Goal: Task Accomplishment & Management: Complete application form

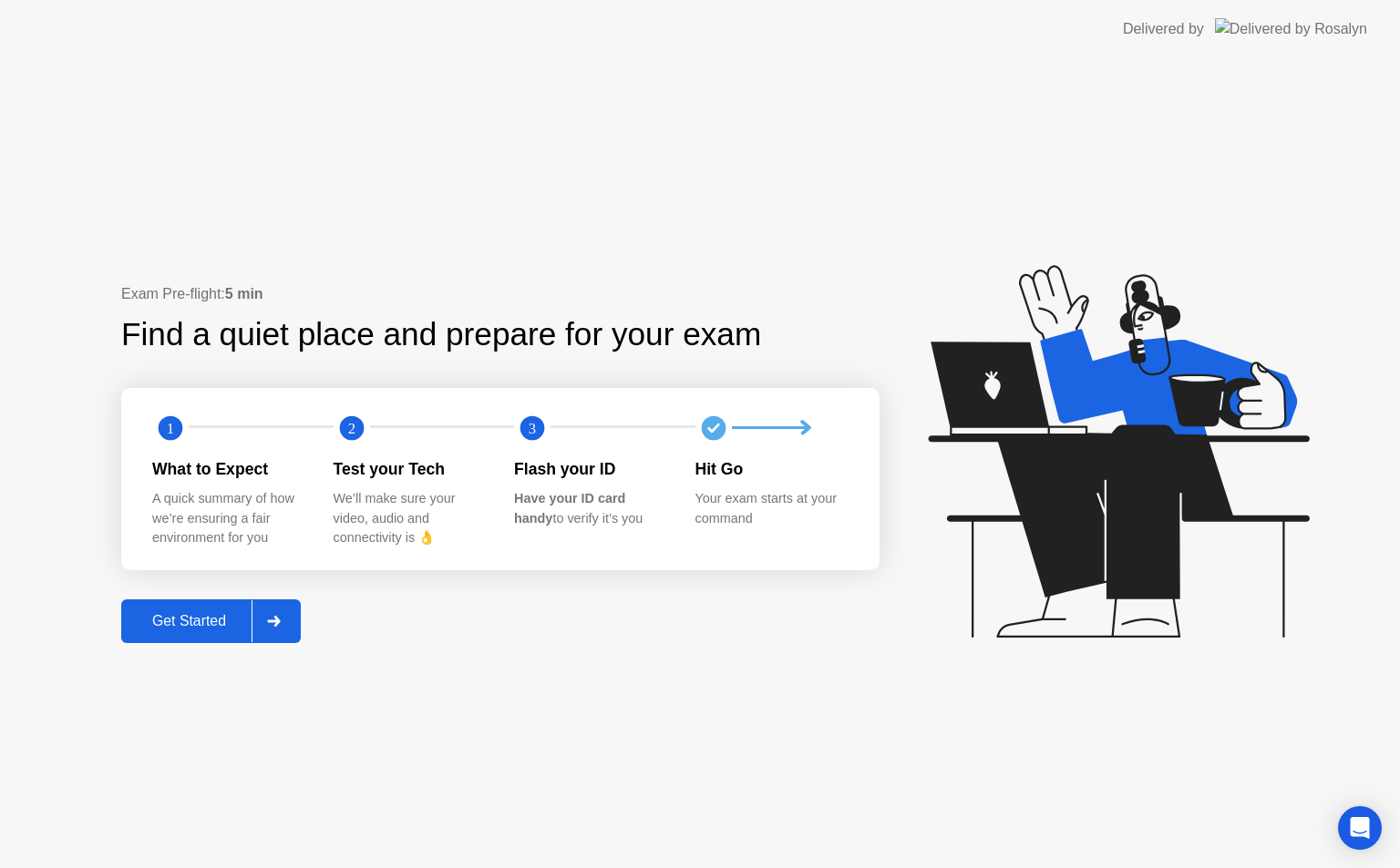
click at [207, 620] on div "Get Started" at bounding box center [188, 621] width 125 height 16
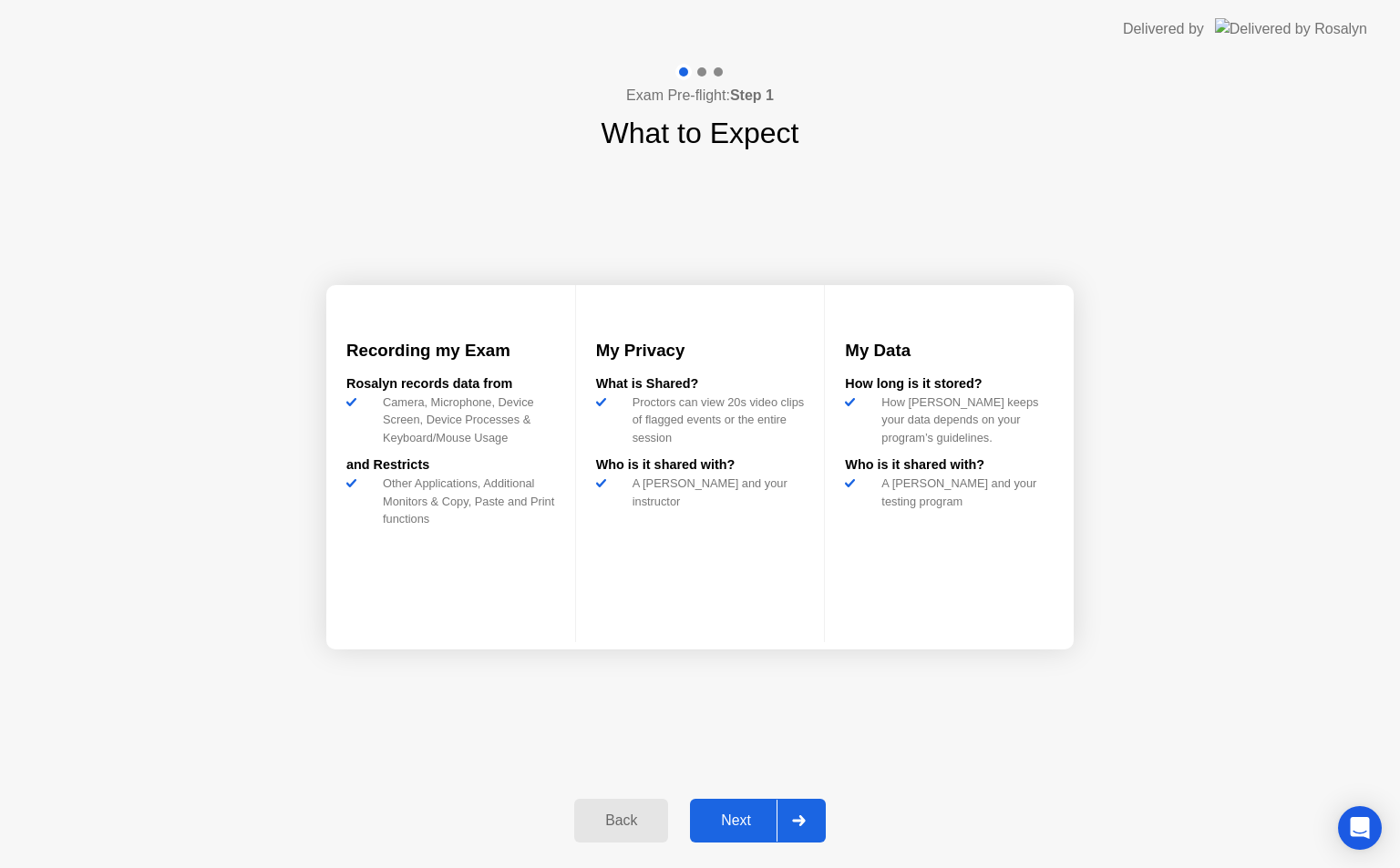
click at [804, 832] on div at bounding box center [798, 821] width 44 height 42
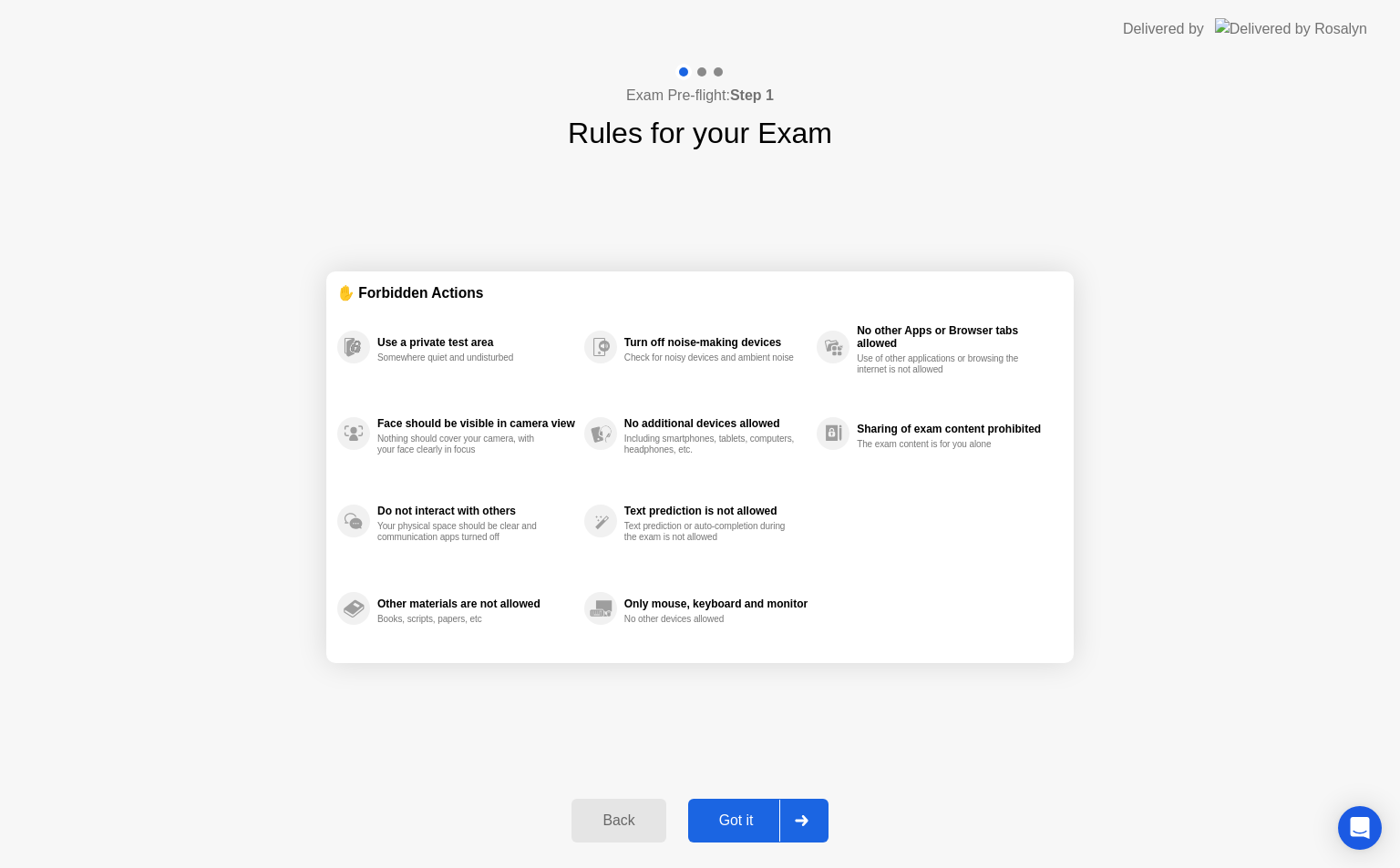
click at [799, 816] on icon at bounding box center [802, 821] width 14 height 11
select select "Available cameras"
select select "Available speakers"
select select "Available microphones"
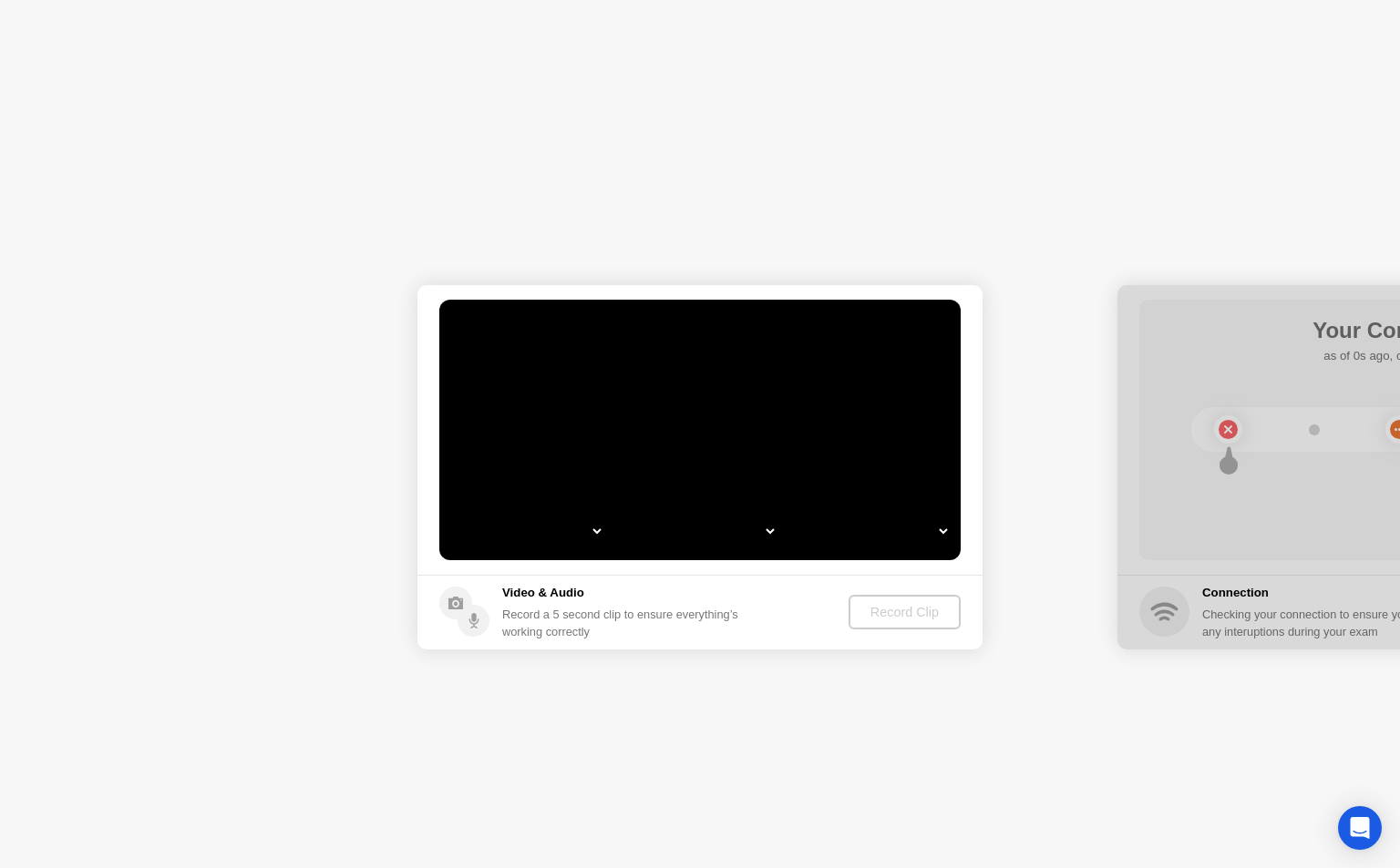
select select "*"
select select "**********"
select select "*******"
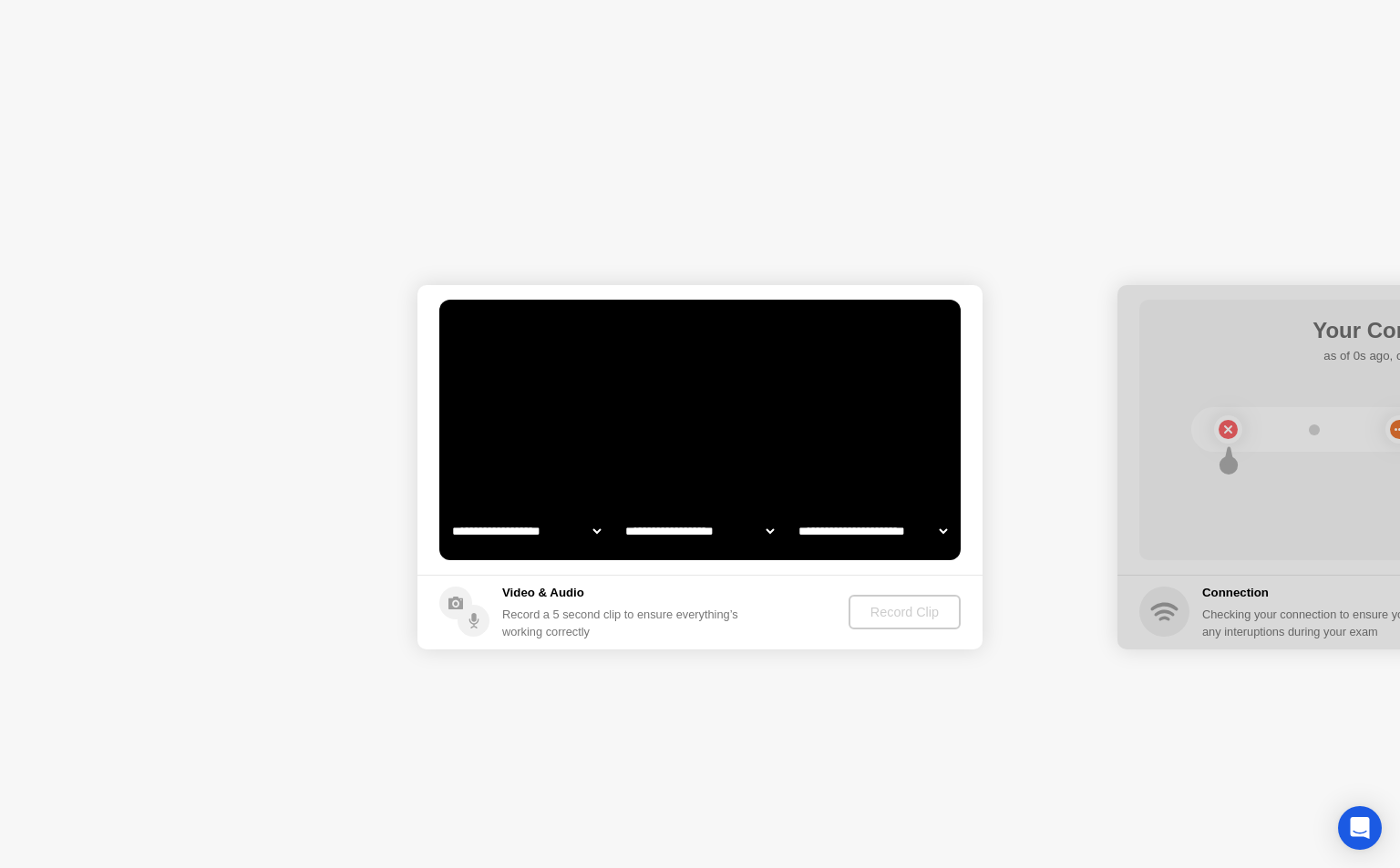
select select "*******"
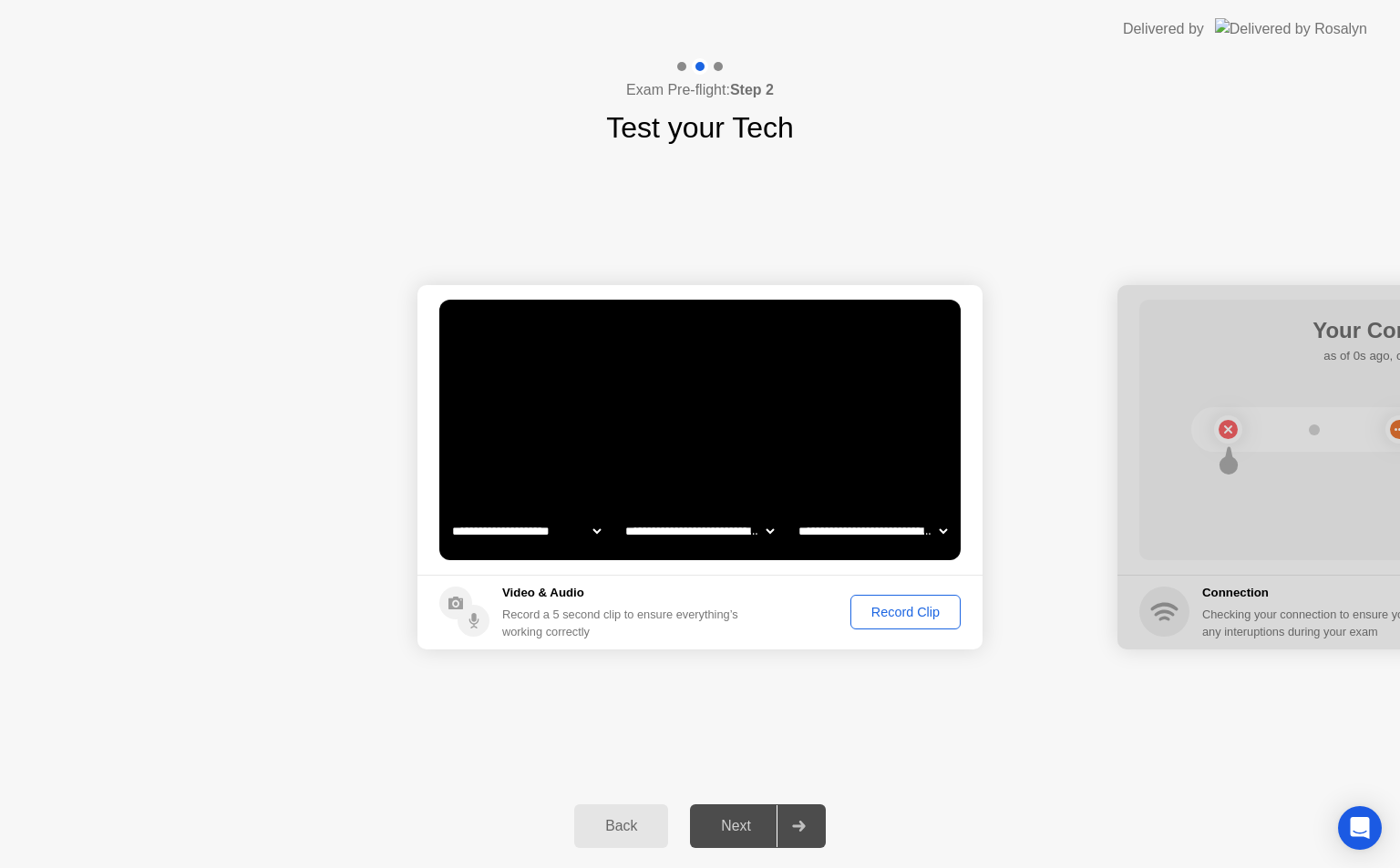
click at [887, 616] on div "Record Clip" at bounding box center [906, 612] width 98 height 15
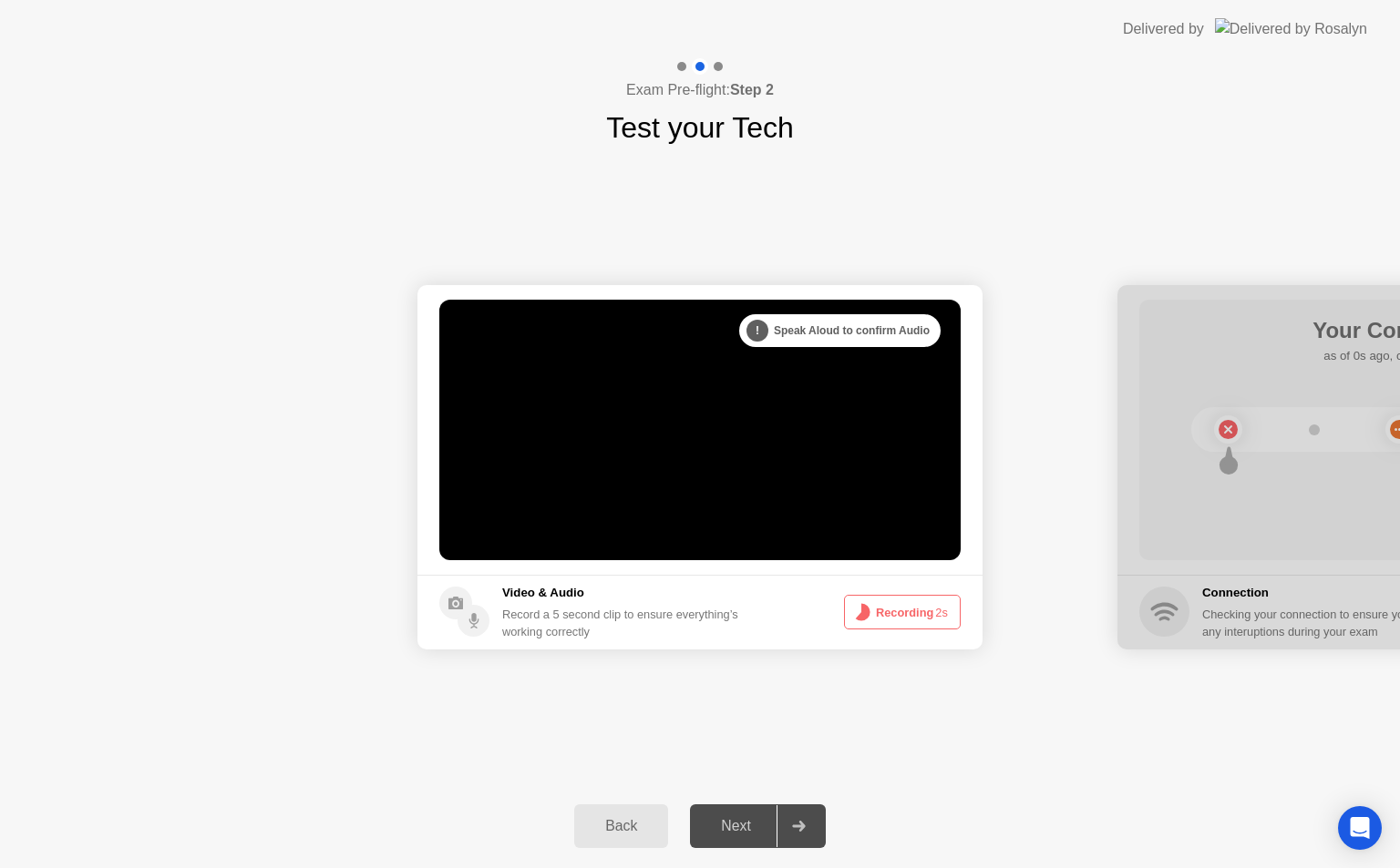
click at [892, 609] on button "Recording 2s" at bounding box center [902, 612] width 116 height 35
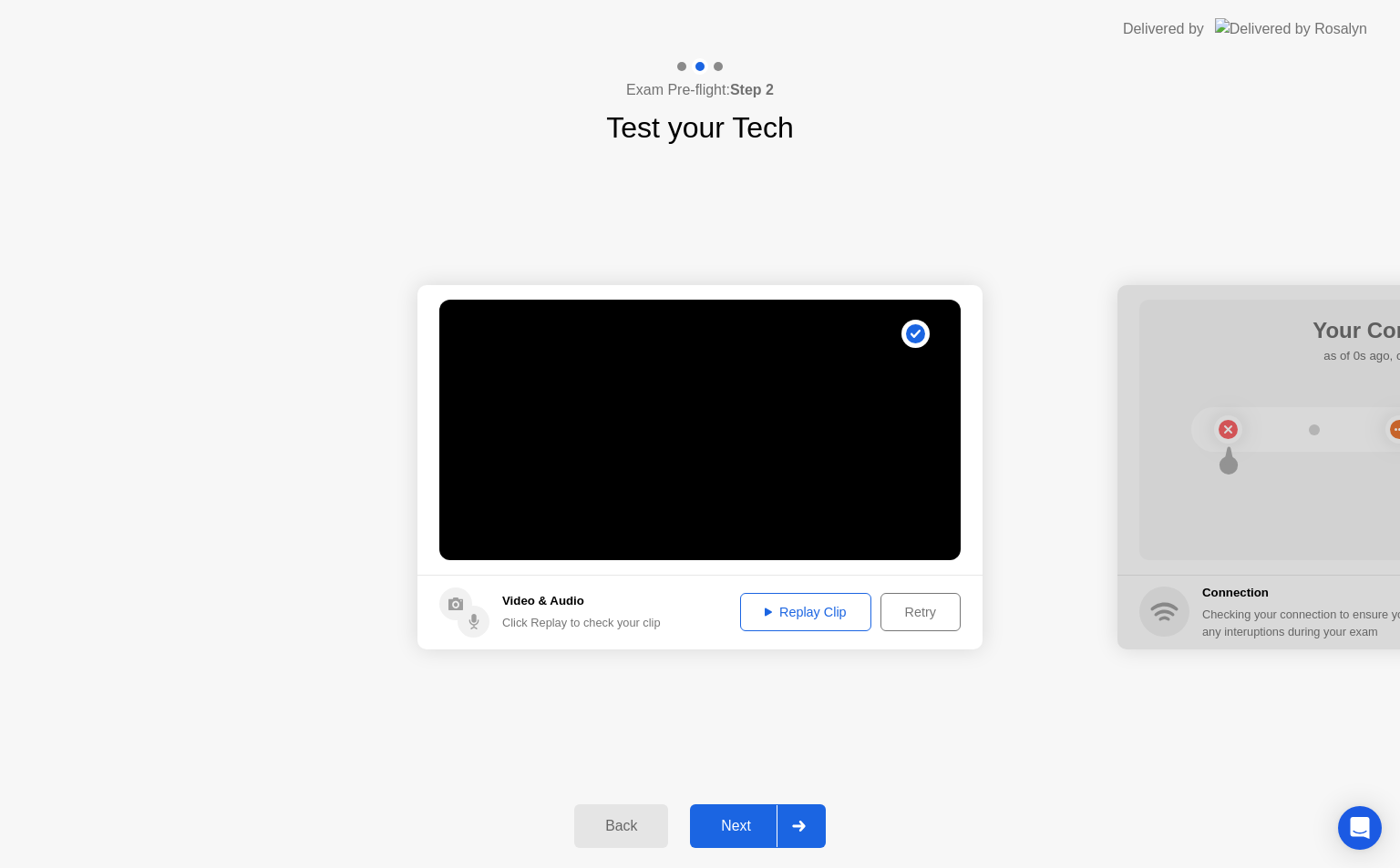
click at [892, 609] on div "Retry" at bounding box center [921, 612] width 68 height 15
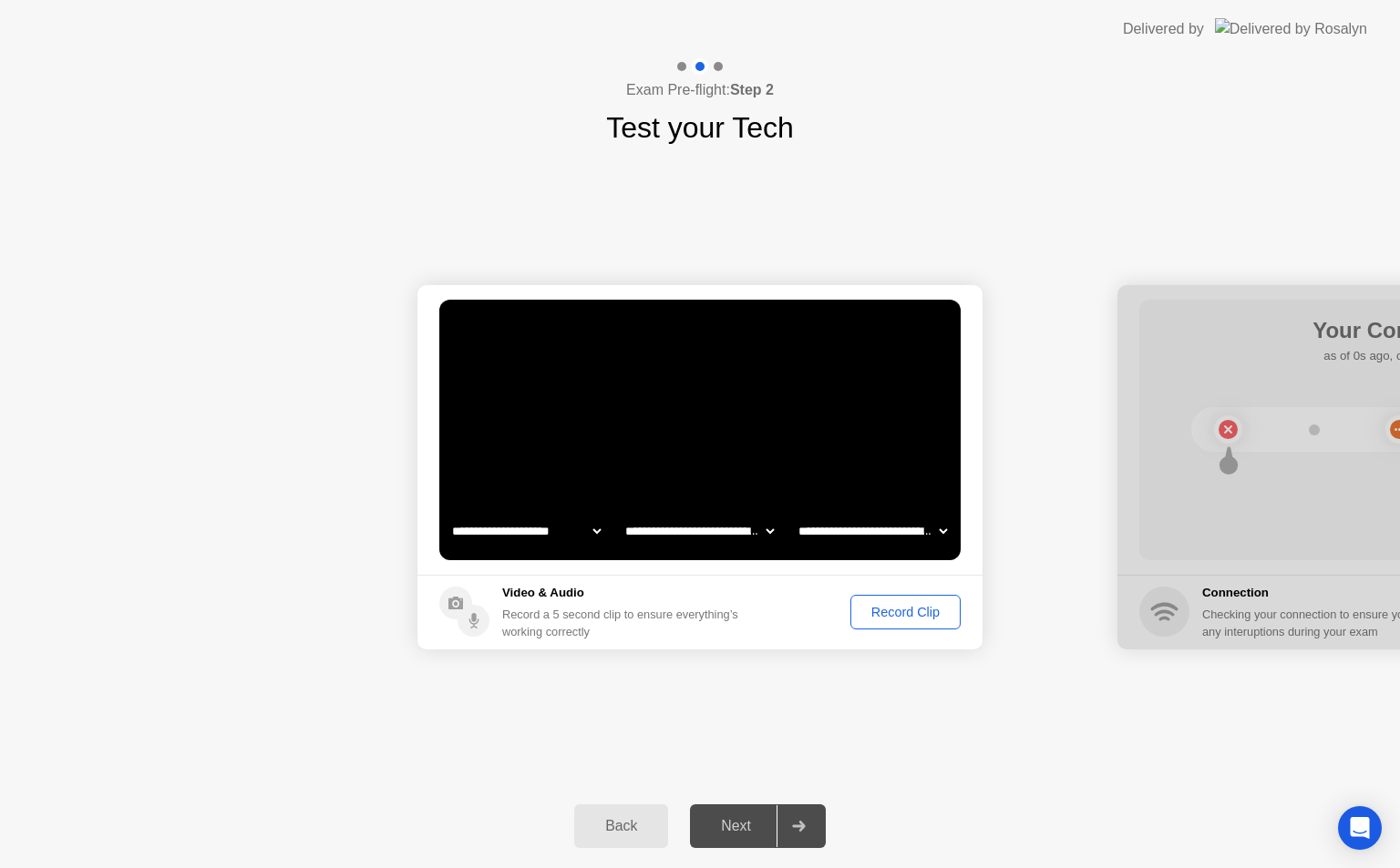
click at [887, 608] on div "Record Clip" at bounding box center [906, 612] width 98 height 15
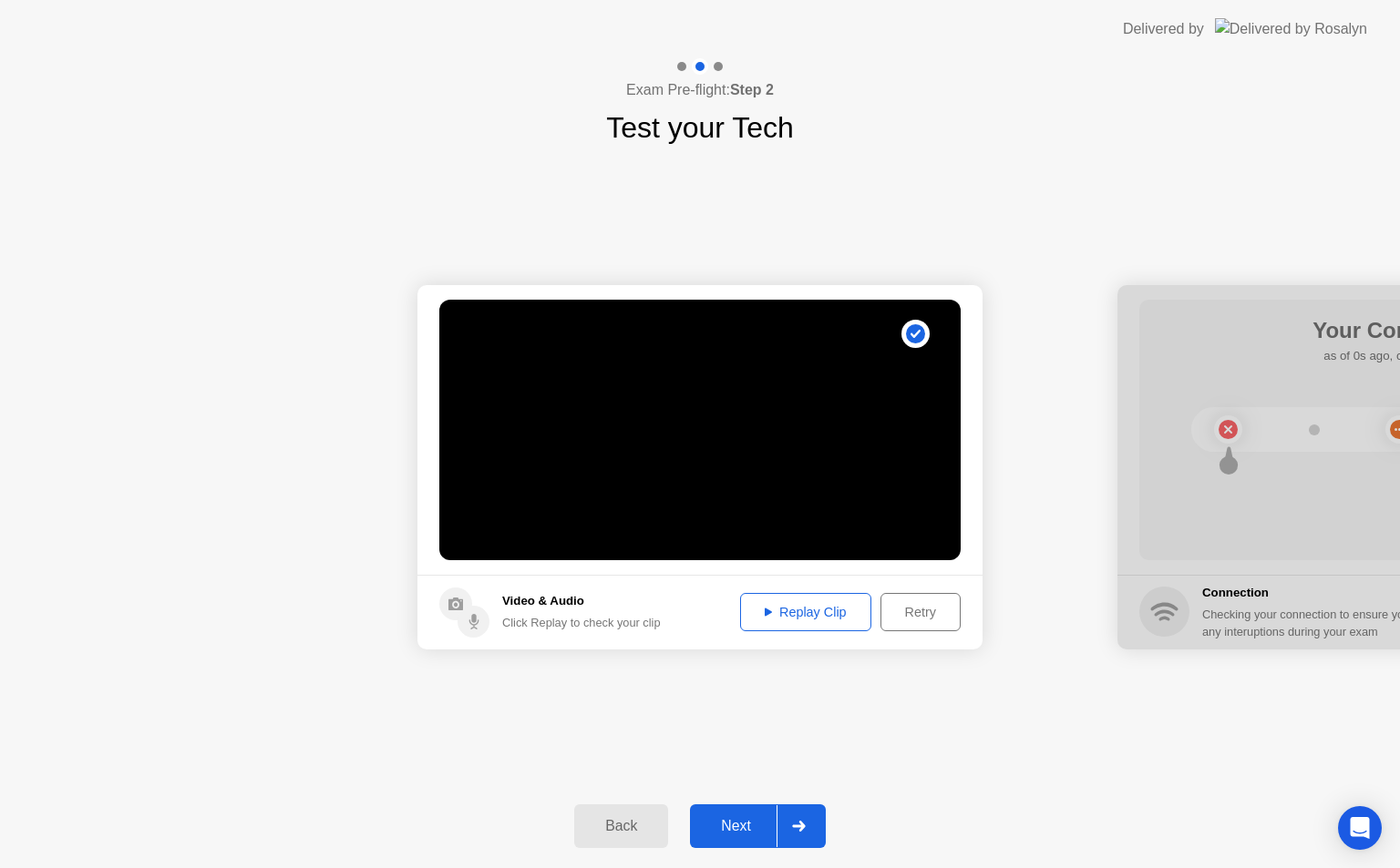
click at [820, 614] on div "Replay Clip" at bounding box center [805, 612] width 118 height 15
click at [917, 626] on button "Retry" at bounding box center [921, 612] width 81 height 38
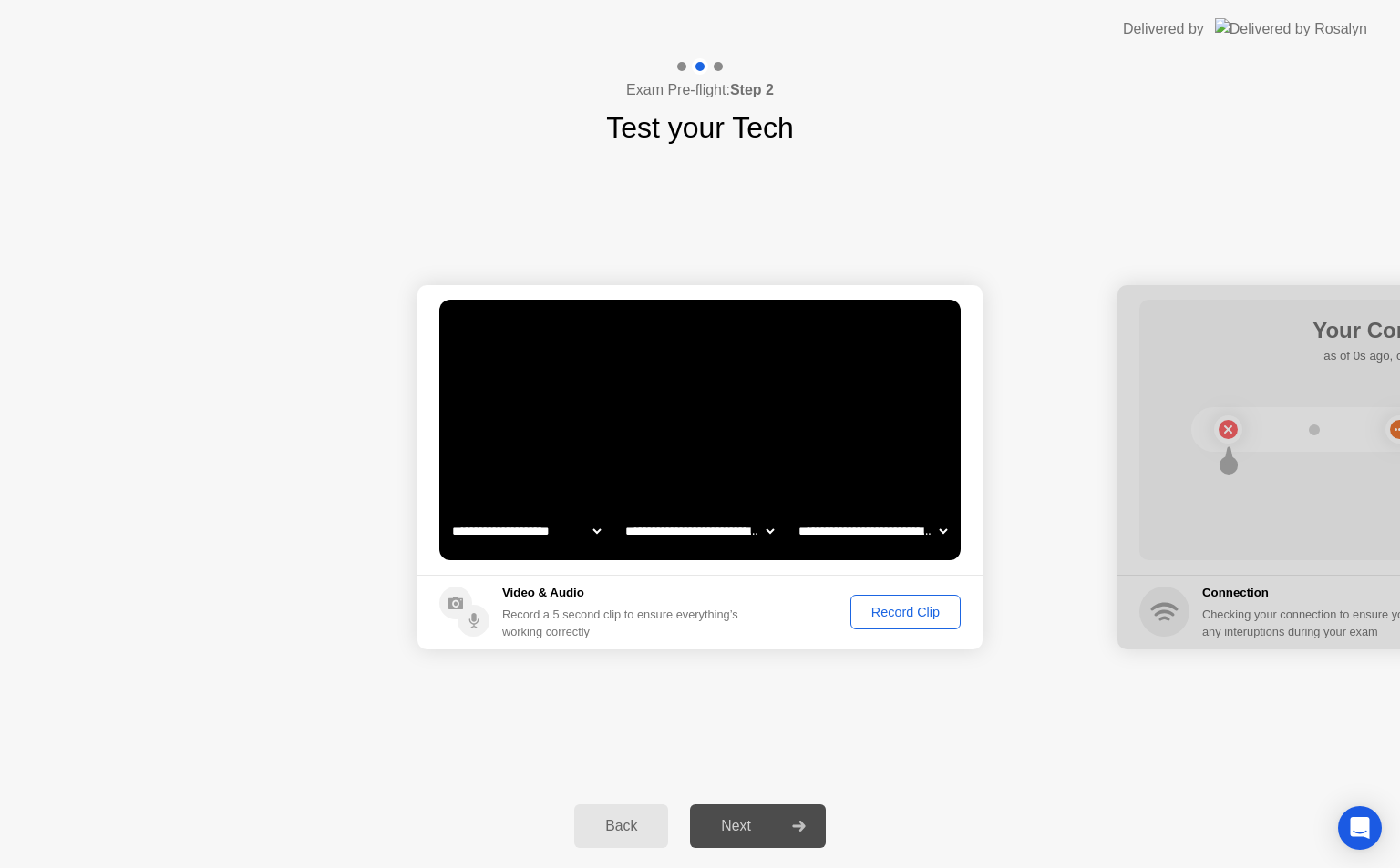
click at [903, 610] on div "Record Clip" at bounding box center [906, 612] width 98 height 15
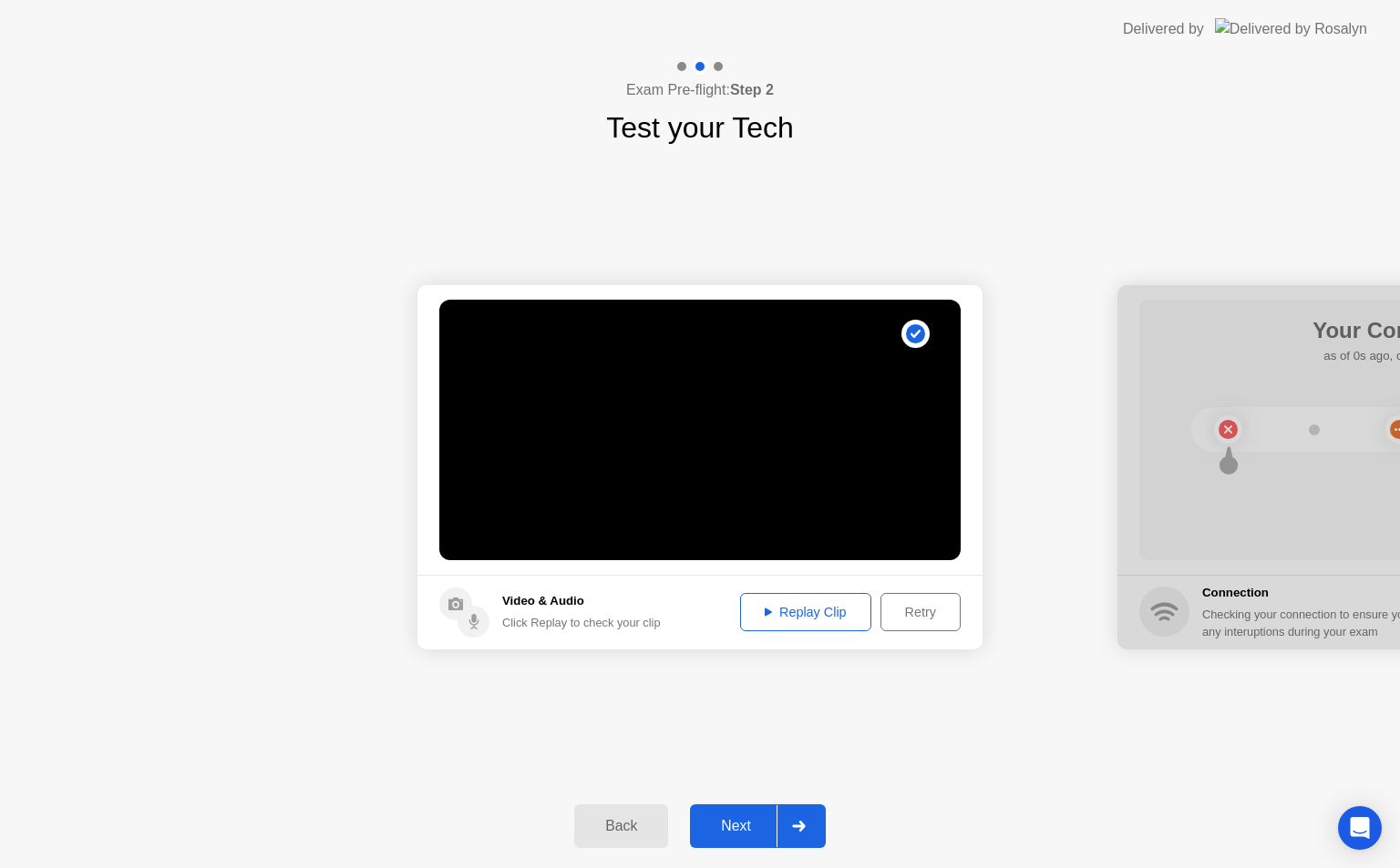
click at [799, 608] on div "Replay Clip" at bounding box center [805, 612] width 118 height 15
click at [815, 619] on div "Replay Clip" at bounding box center [805, 612] width 118 height 15
click at [799, 606] on div "Replay Clip" at bounding box center [805, 612] width 118 height 15
click at [801, 821] on icon at bounding box center [799, 827] width 14 height 11
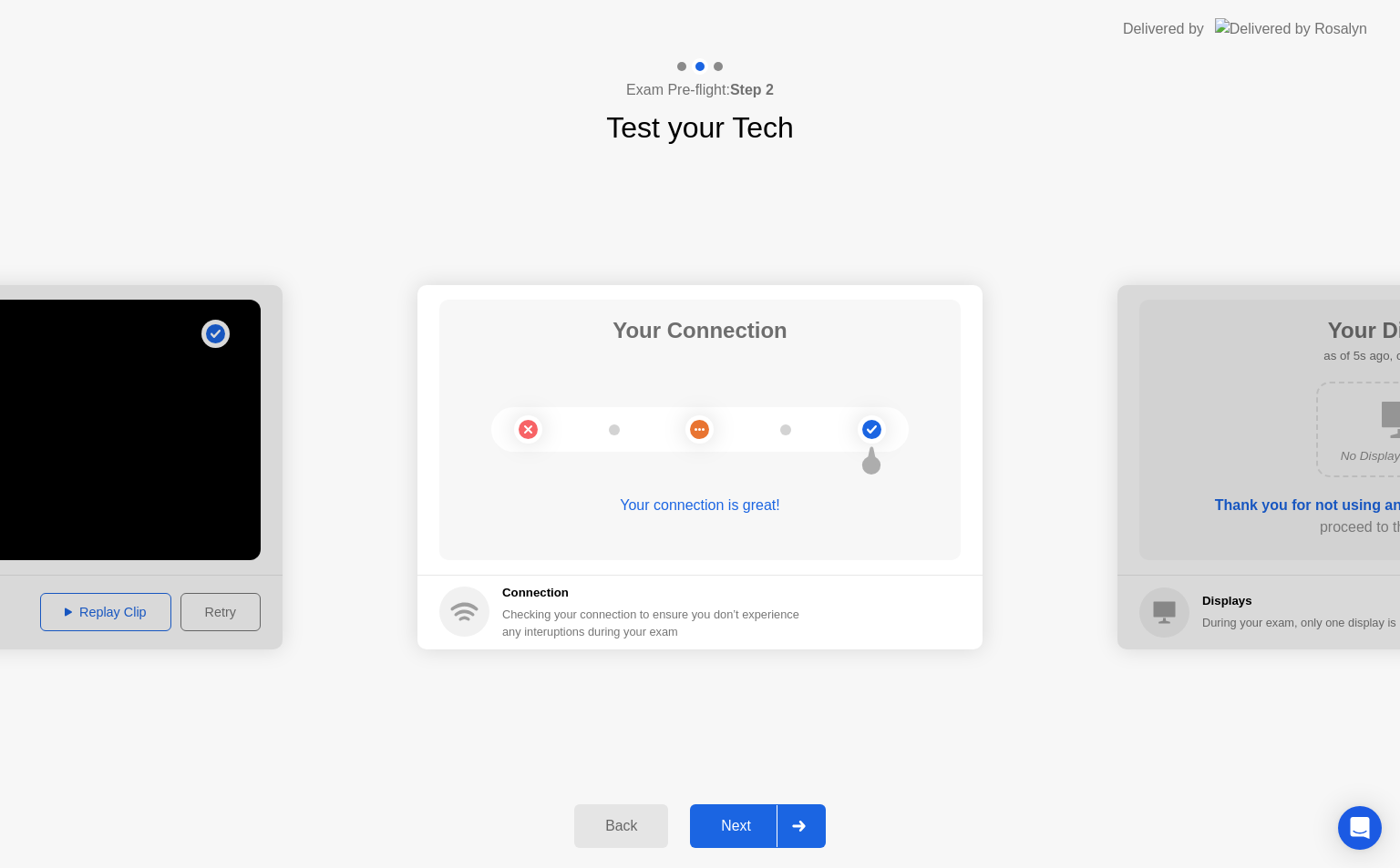
click at [801, 823] on icon at bounding box center [799, 827] width 14 height 11
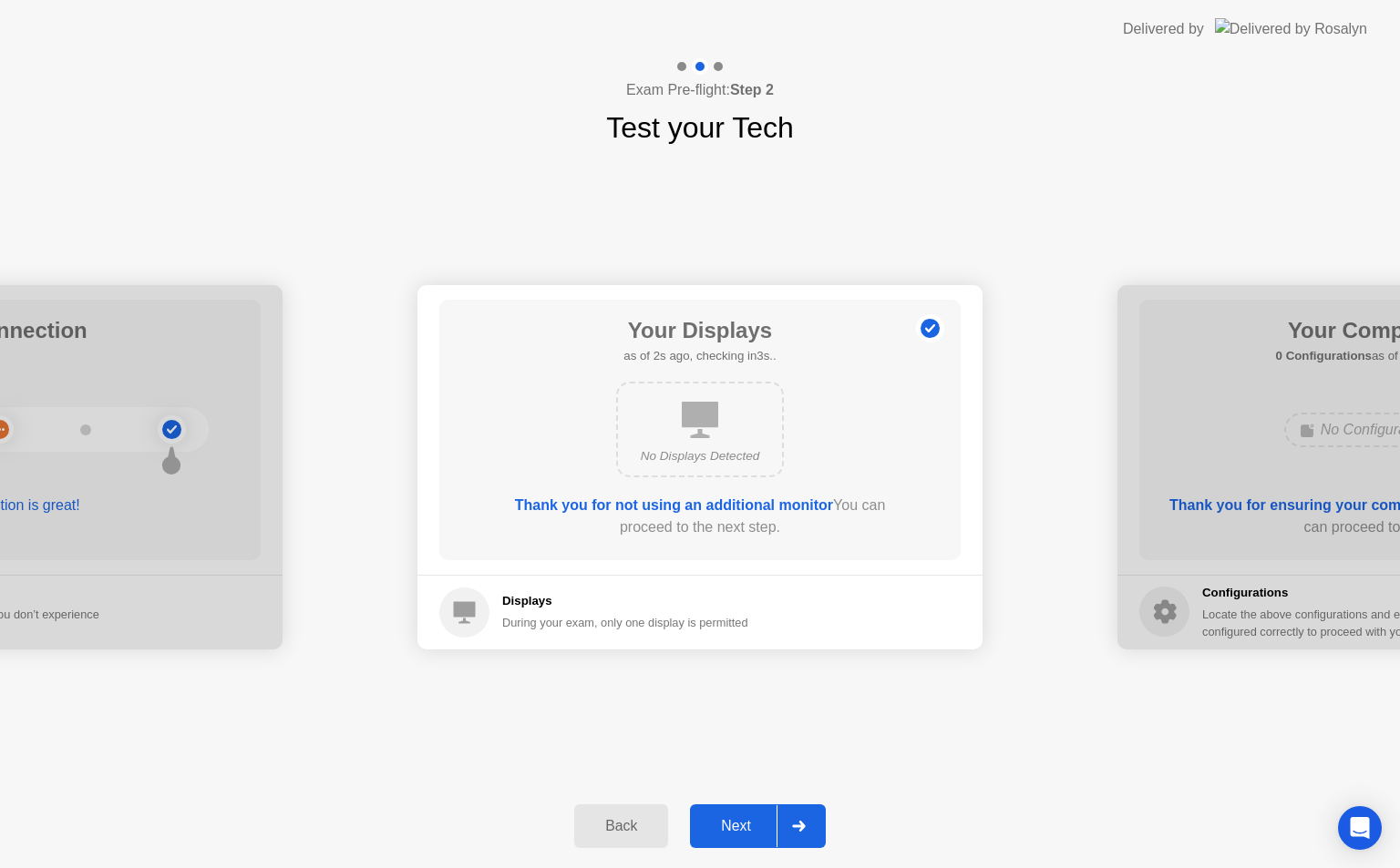
click at [801, 823] on icon at bounding box center [799, 827] width 14 height 11
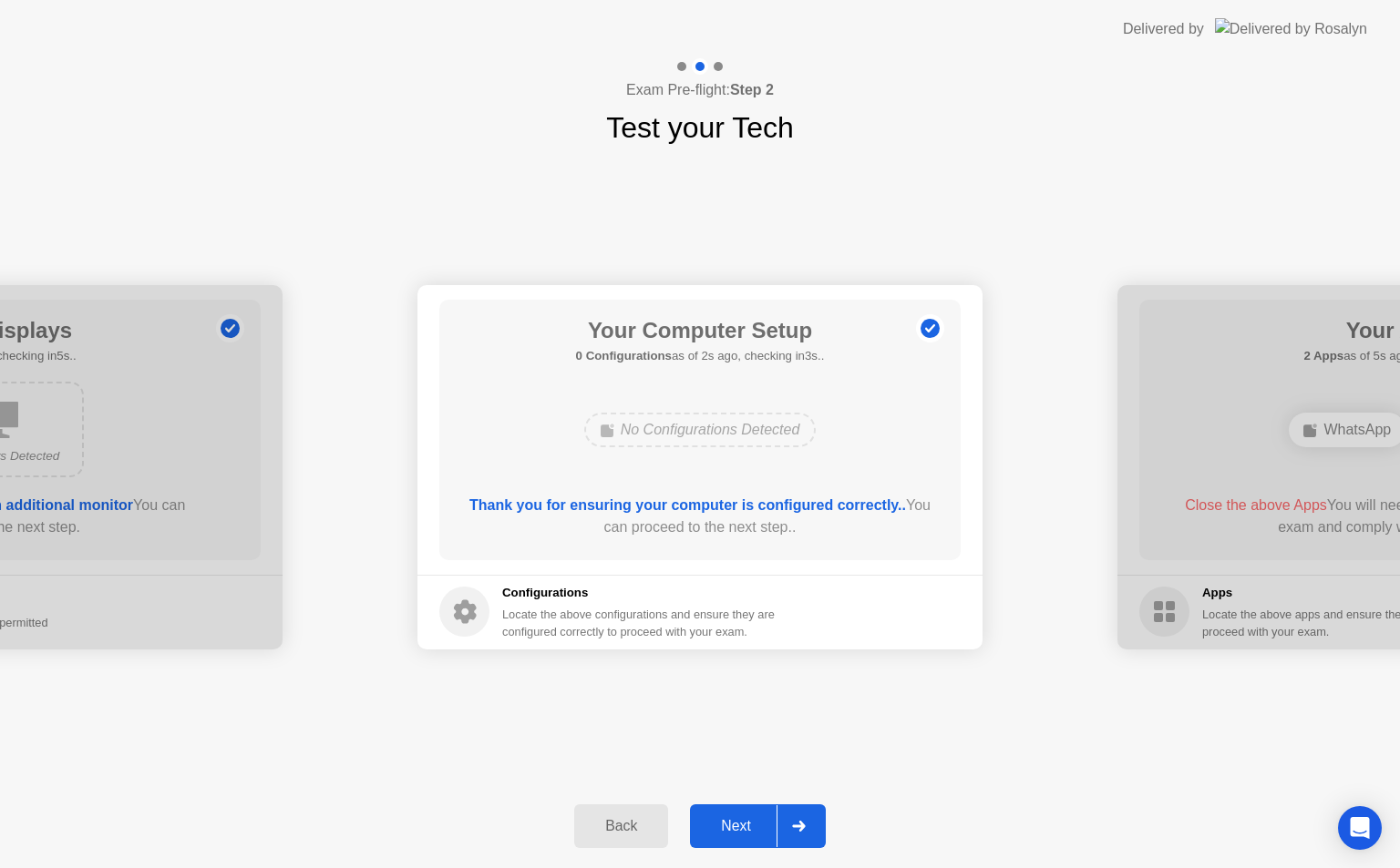
click at [801, 823] on icon at bounding box center [799, 827] width 14 height 11
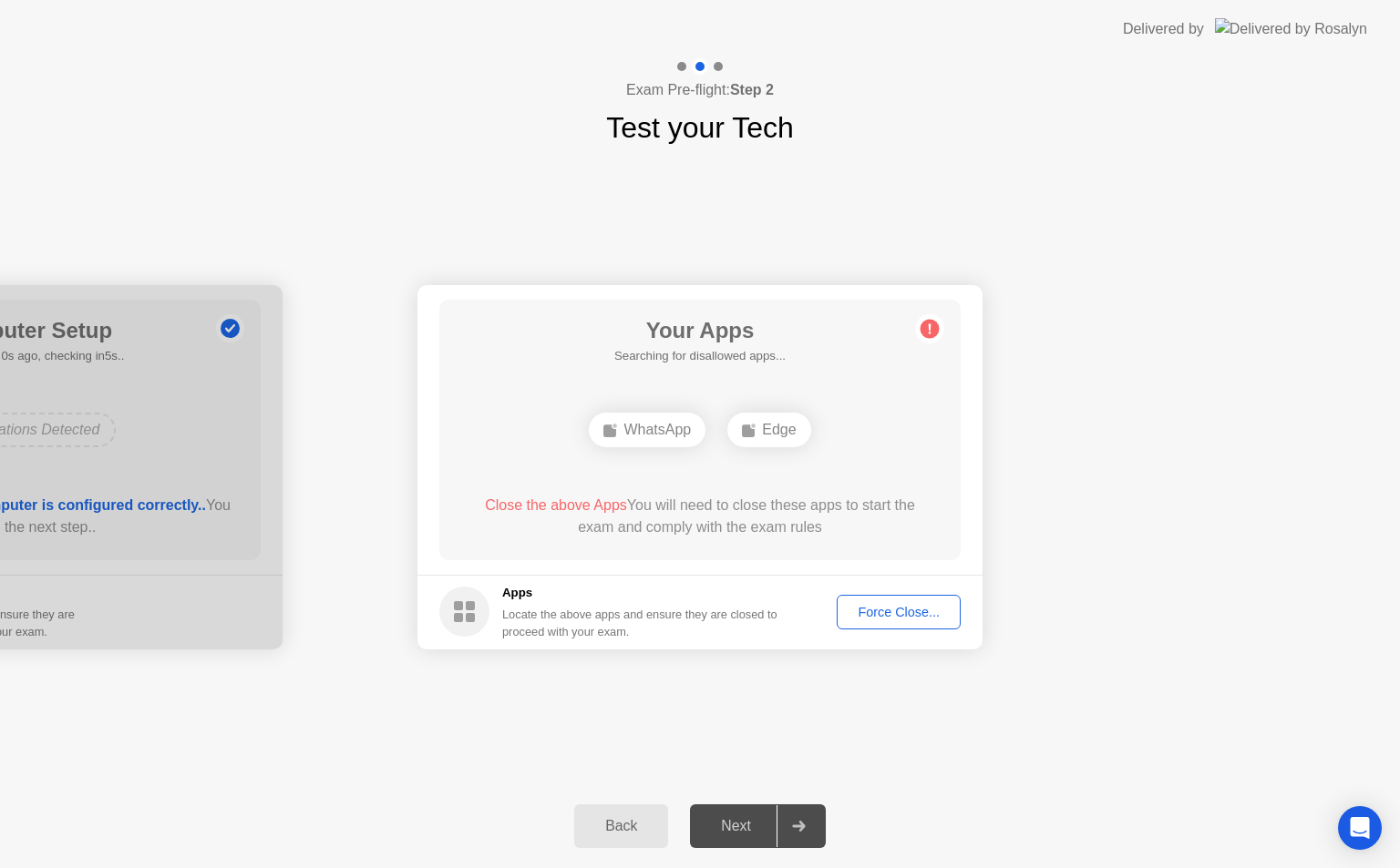
click at [885, 613] on div "Force Close..." at bounding box center [898, 612] width 112 height 15
click at [876, 617] on div "Force Close..." at bounding box center [898, 612] width 112 height 15
click at [896, 614] on div "Force Close..." at bounding box center [898, 612] width 112 height 15
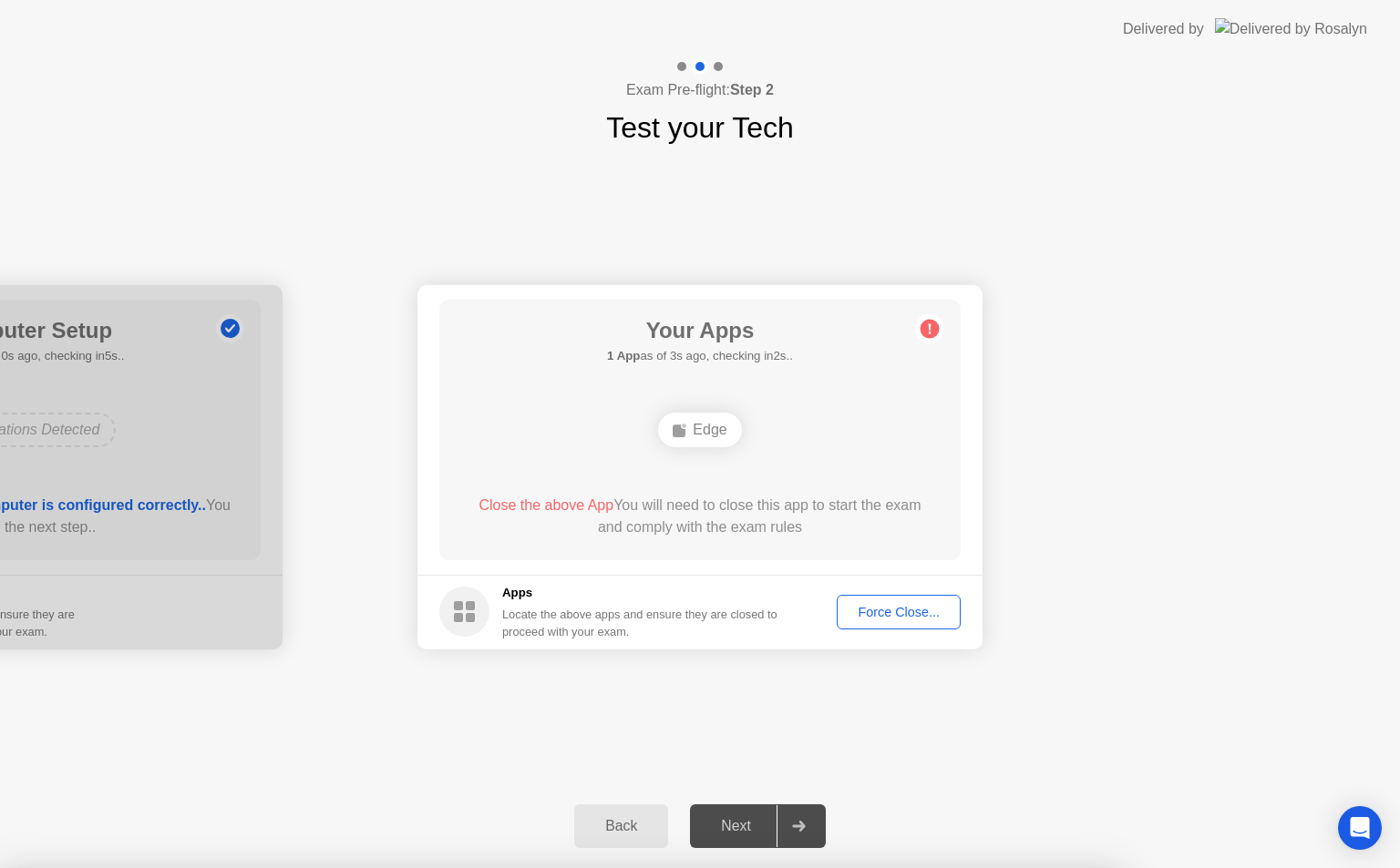
click at [878, 605] on div "Force Close..." at bounding box center [898, 612] width 112 height 15
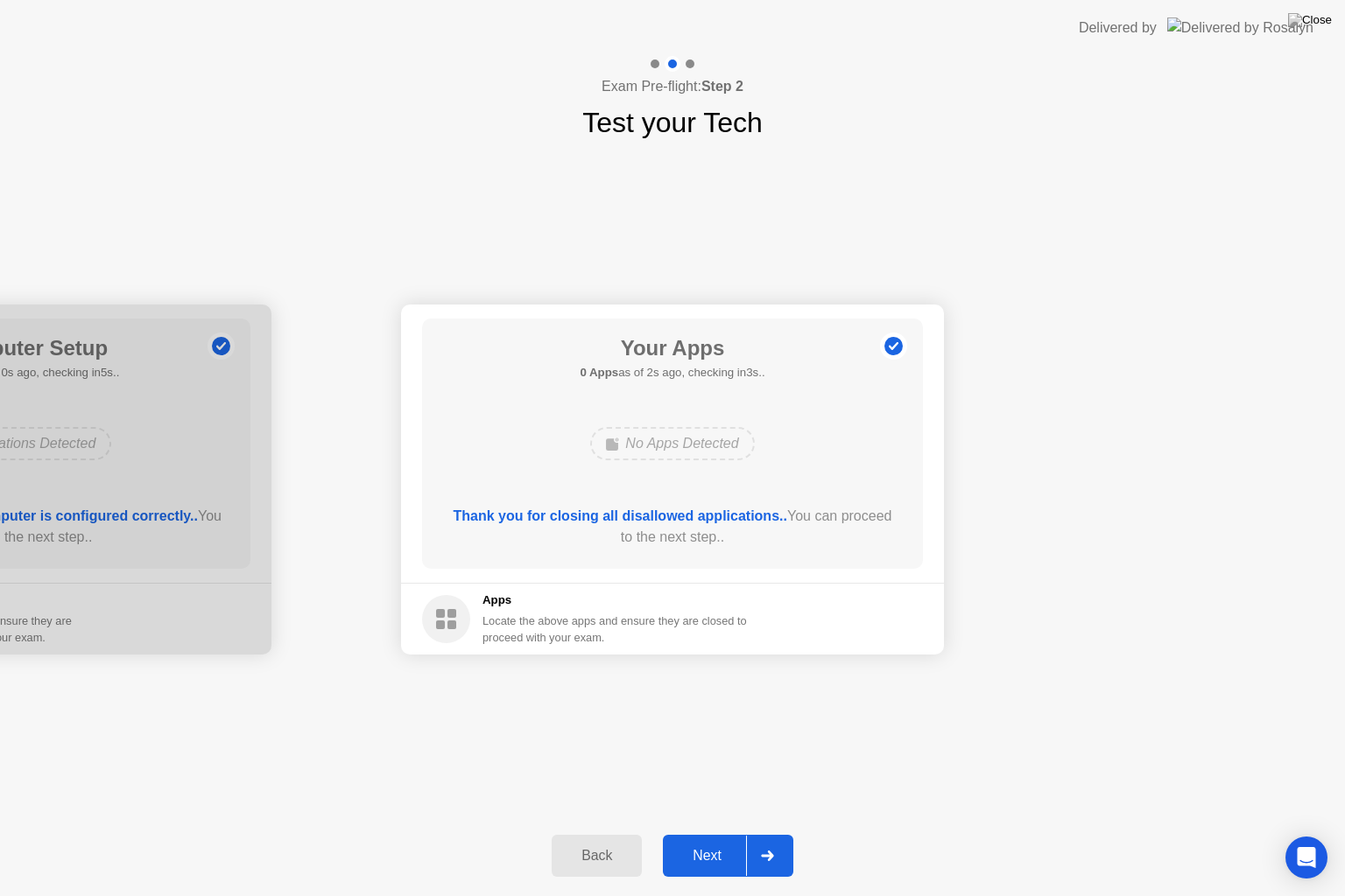
click at [772, 833] on icon at bounding box center [768, 856] width 13 height 11
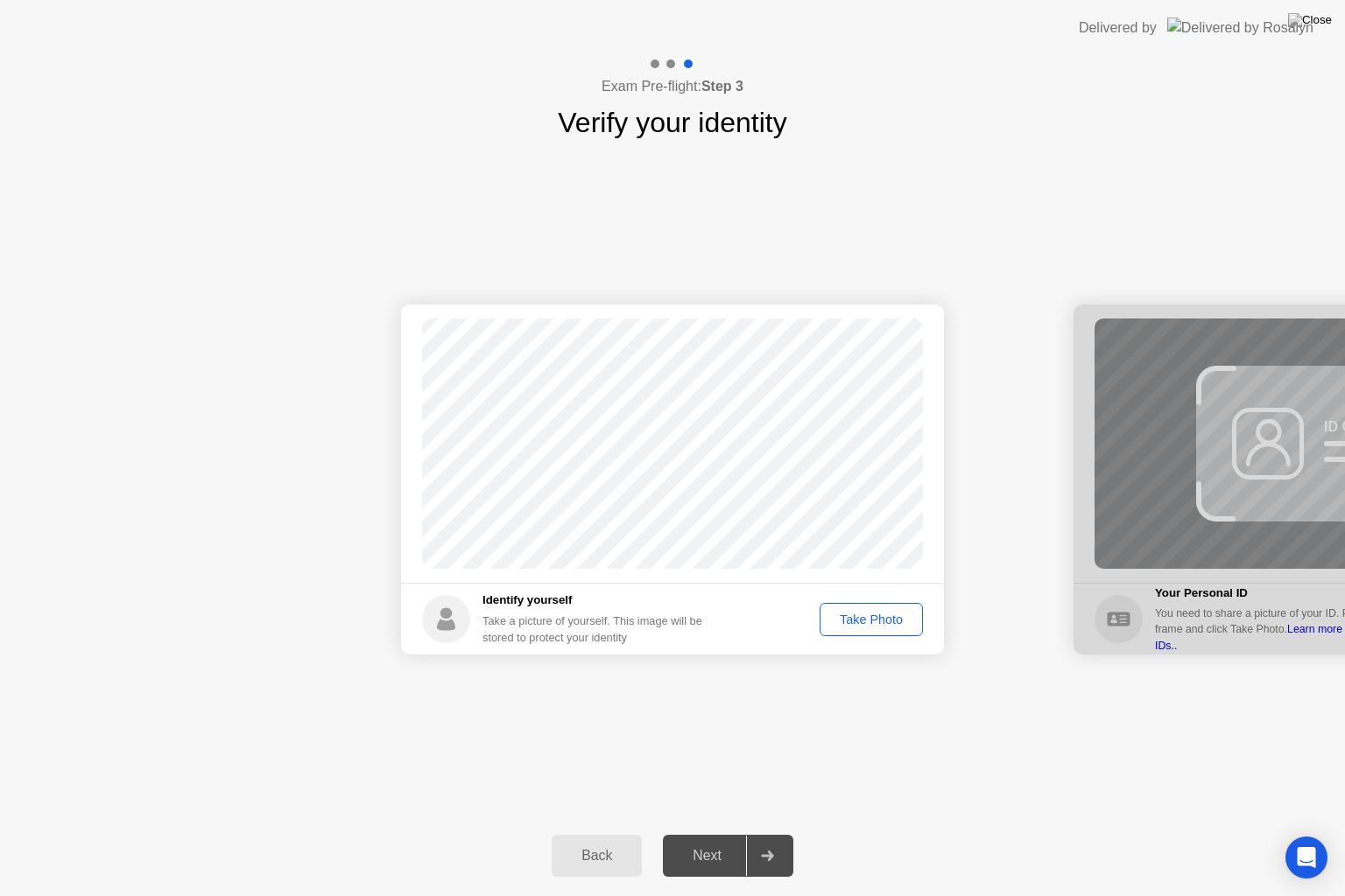
click at [605, 6] on header "Delivered by" at bounding box center [672, 28] width 1345 height 56
click at [871, 632] on button "Take Photo" at bounding box center [871, 620] width 104 height 33
click at [771, 833] on div at bounding box center [767, 855] width 42 height 41
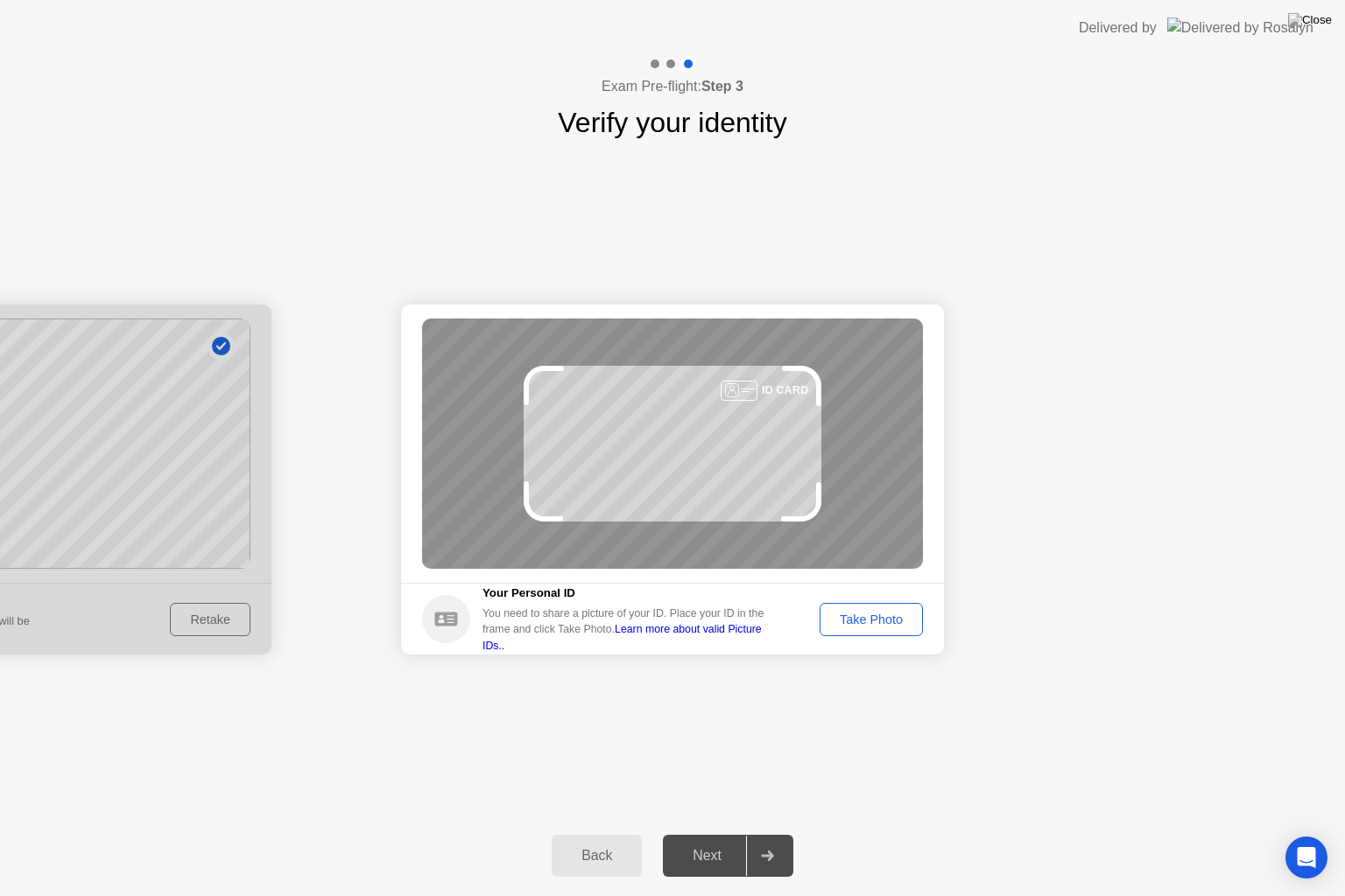
click at [771, 833] on div at bounding box center [767, 855] width 42 height 41
click at [877, 629] on button "Take Photo" at bounding box center [871, 620] width 104 height 33
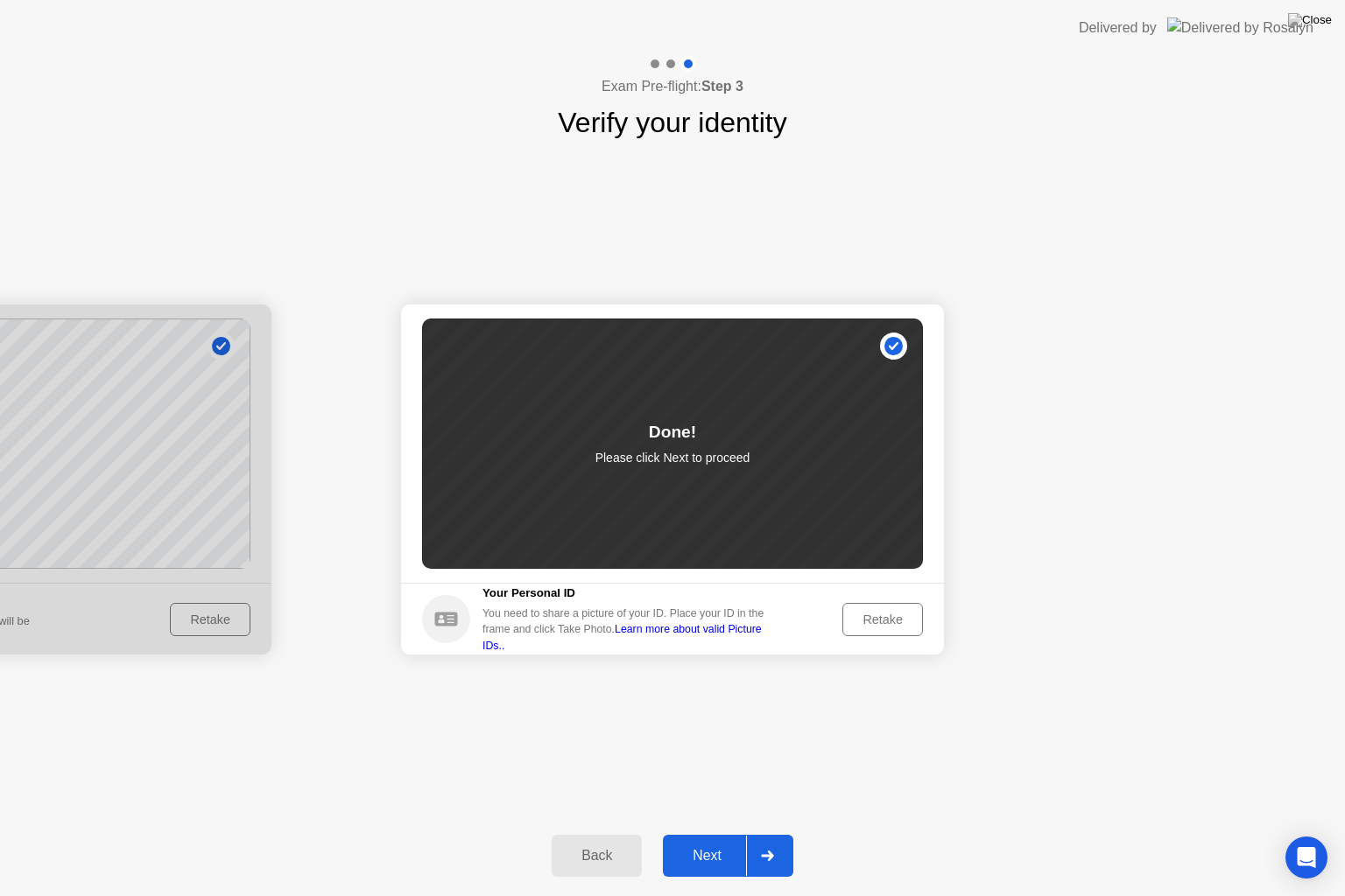
click at [768, 833] on div at bounding box center [767, 855] width 42 height 41
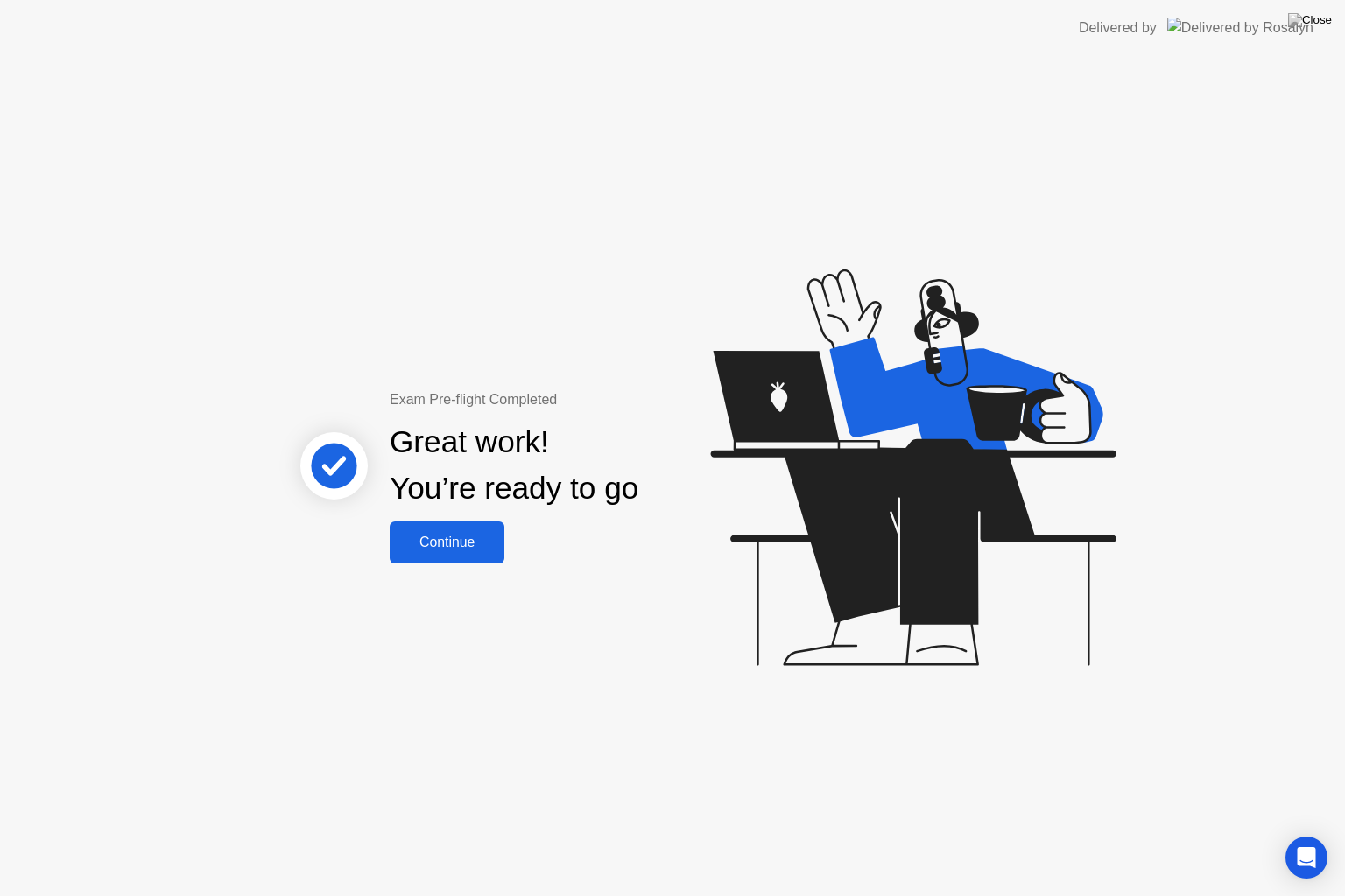
click at [451, 545] on div "Continue" at bounding box center [447, 542] width 105 height 15
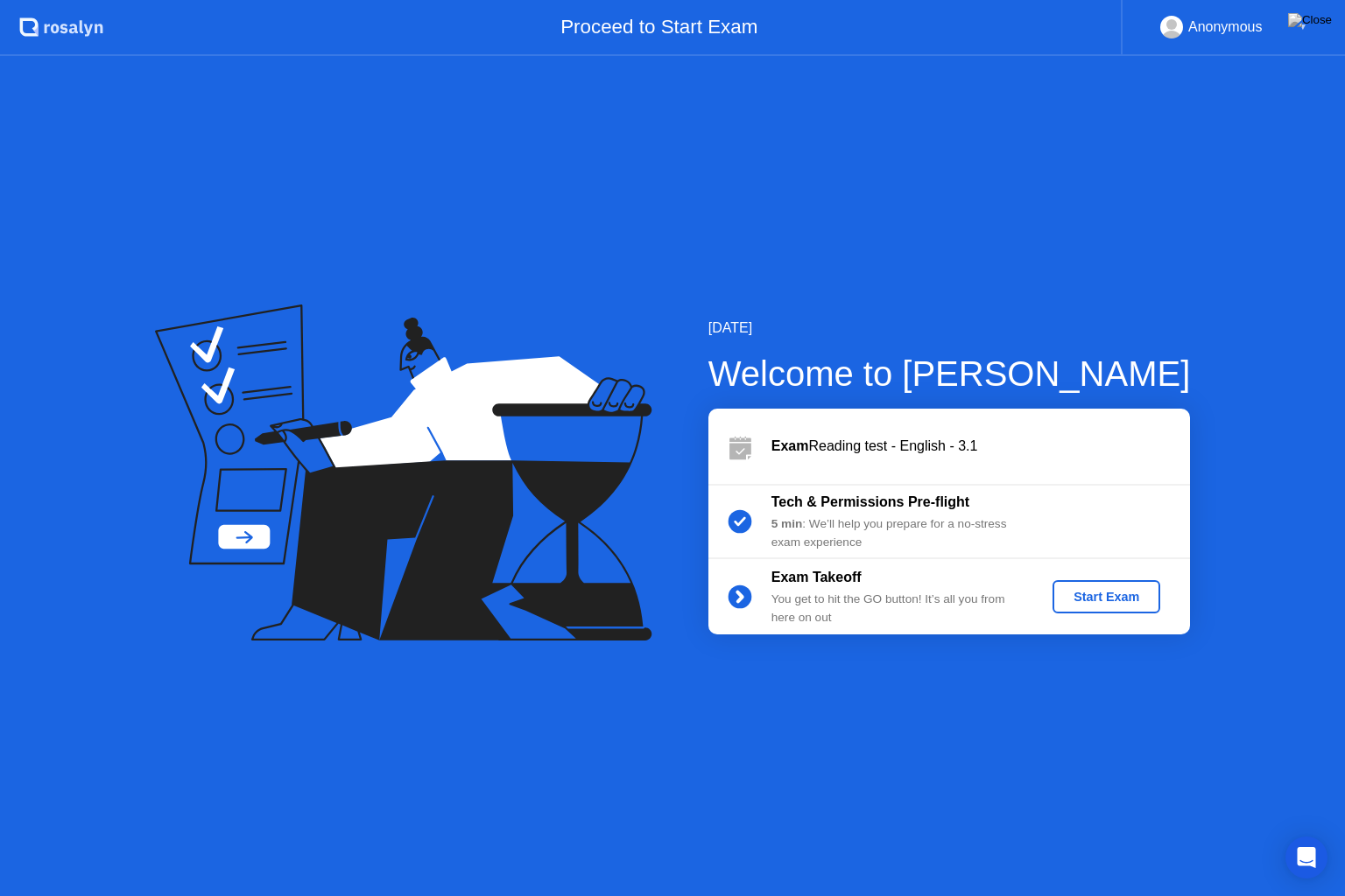
click at [1081, 590] on div "Start Exam" at bounding box center [1106, 597] width 94 height 14
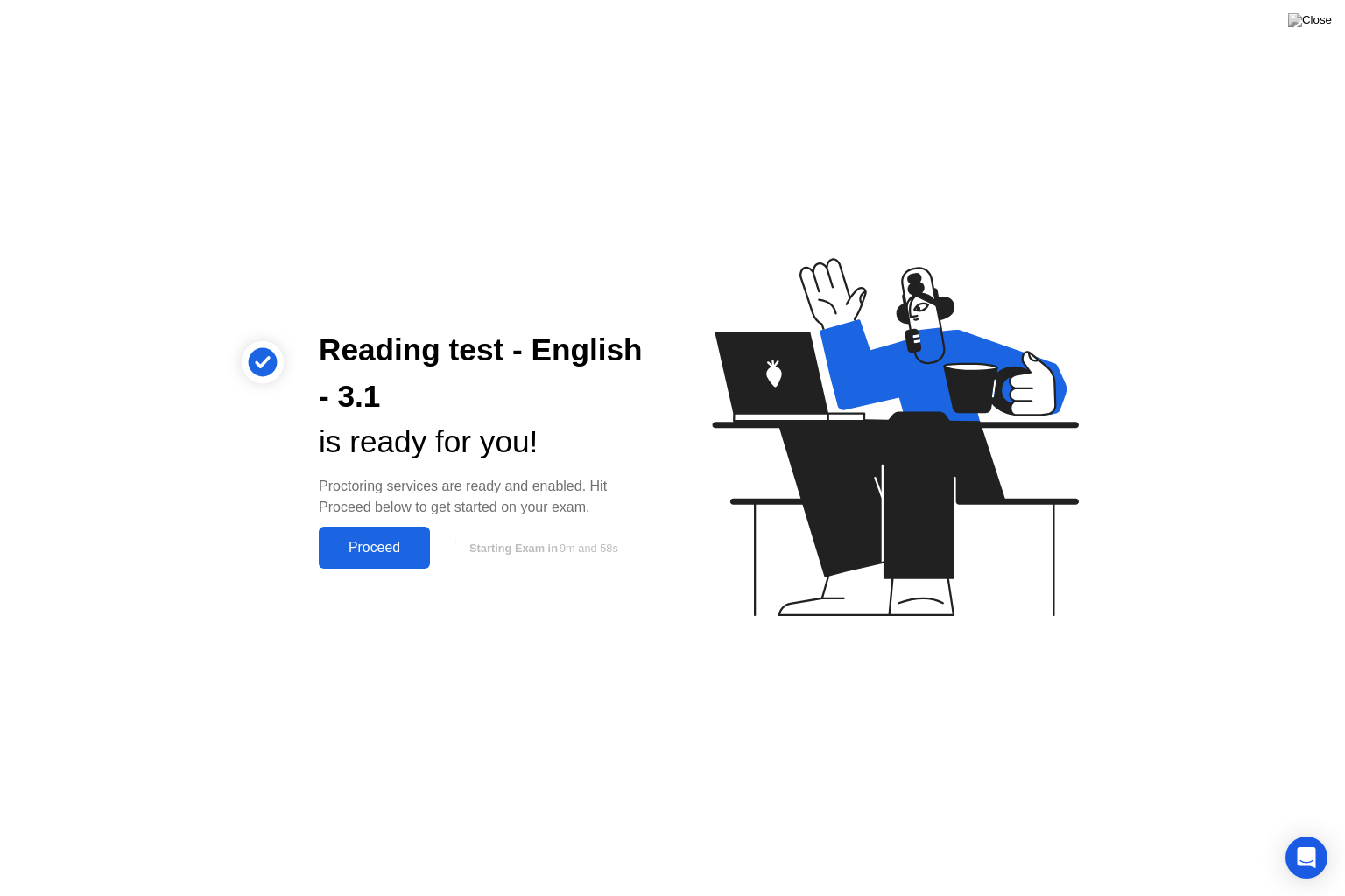
click at [369, 548] on div "Proceed" at bounding box center [375, 548] width 101 height 15
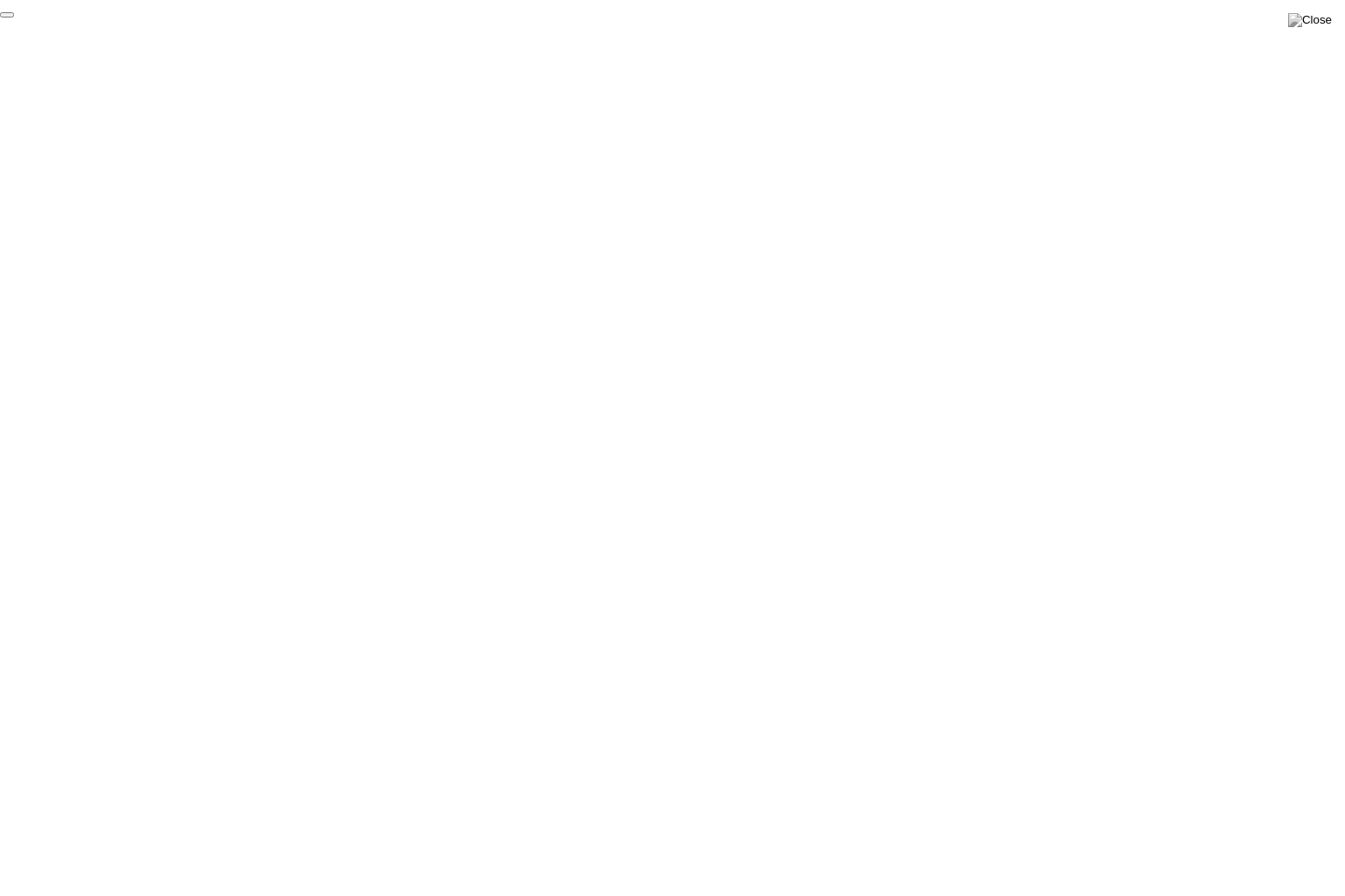
click div "End Proctoring Session"
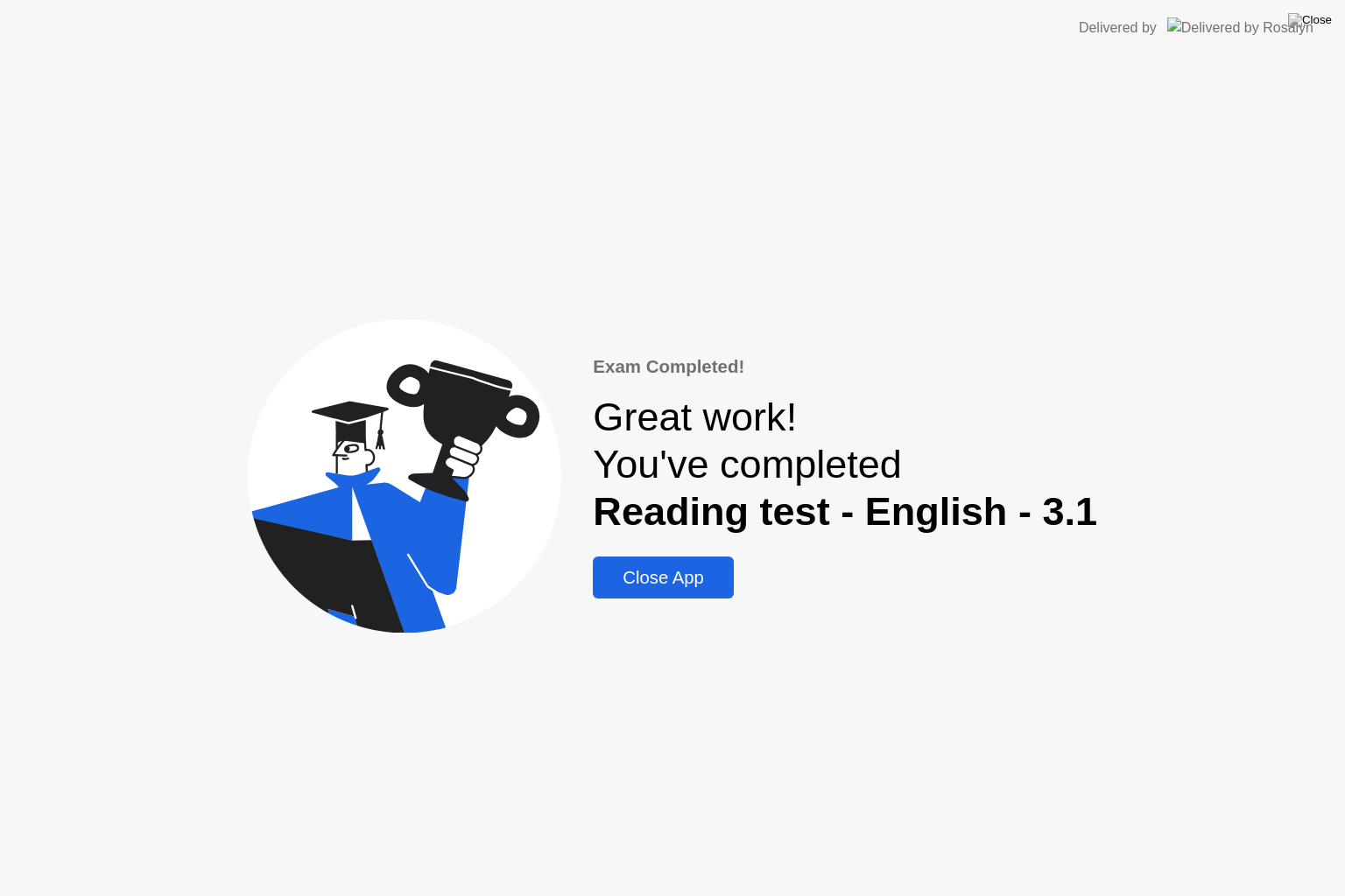
click at [704, 583] on div "Close App" at bounding box center [663, 578] width 130 height 20
